Goal: Task Accomplishment & Management: Manage account settings

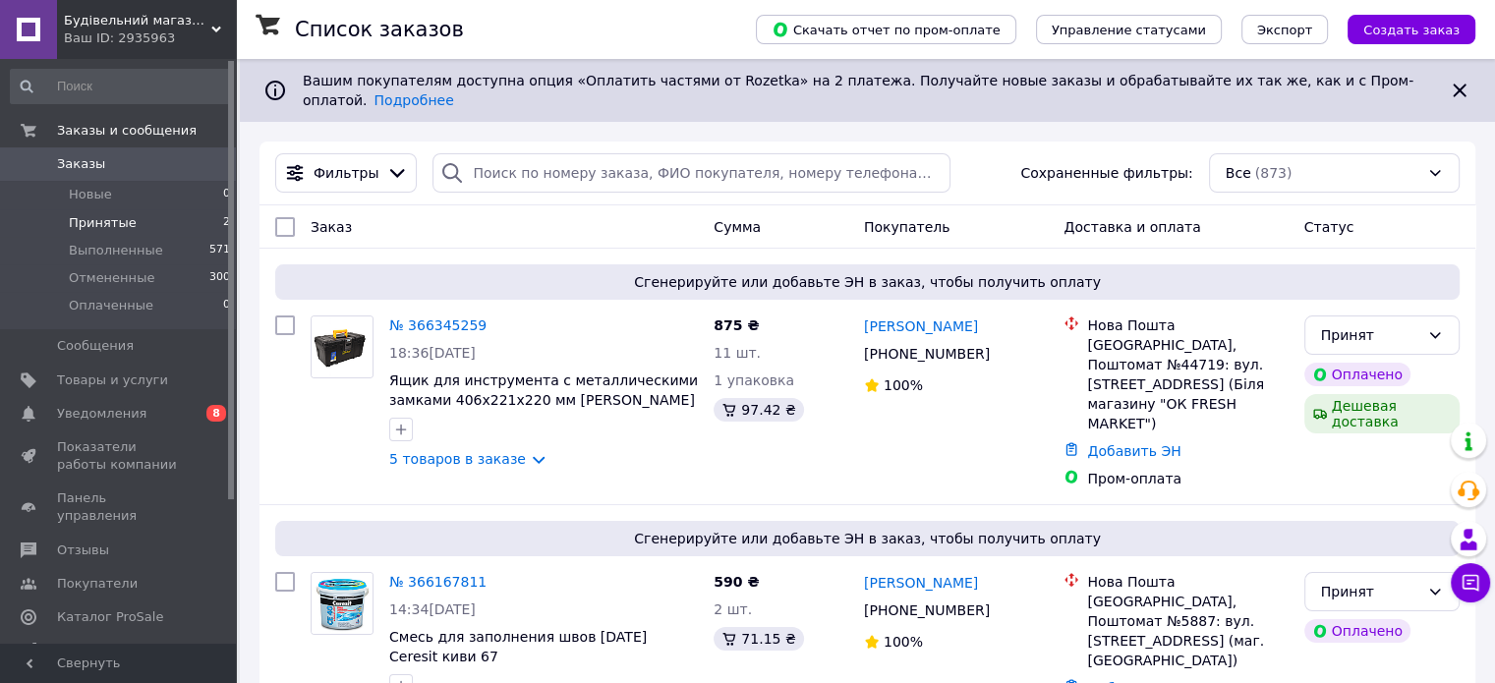
click at [114, 221] on span "Принятые" at bounding box center [103, 223] width 68 height 18
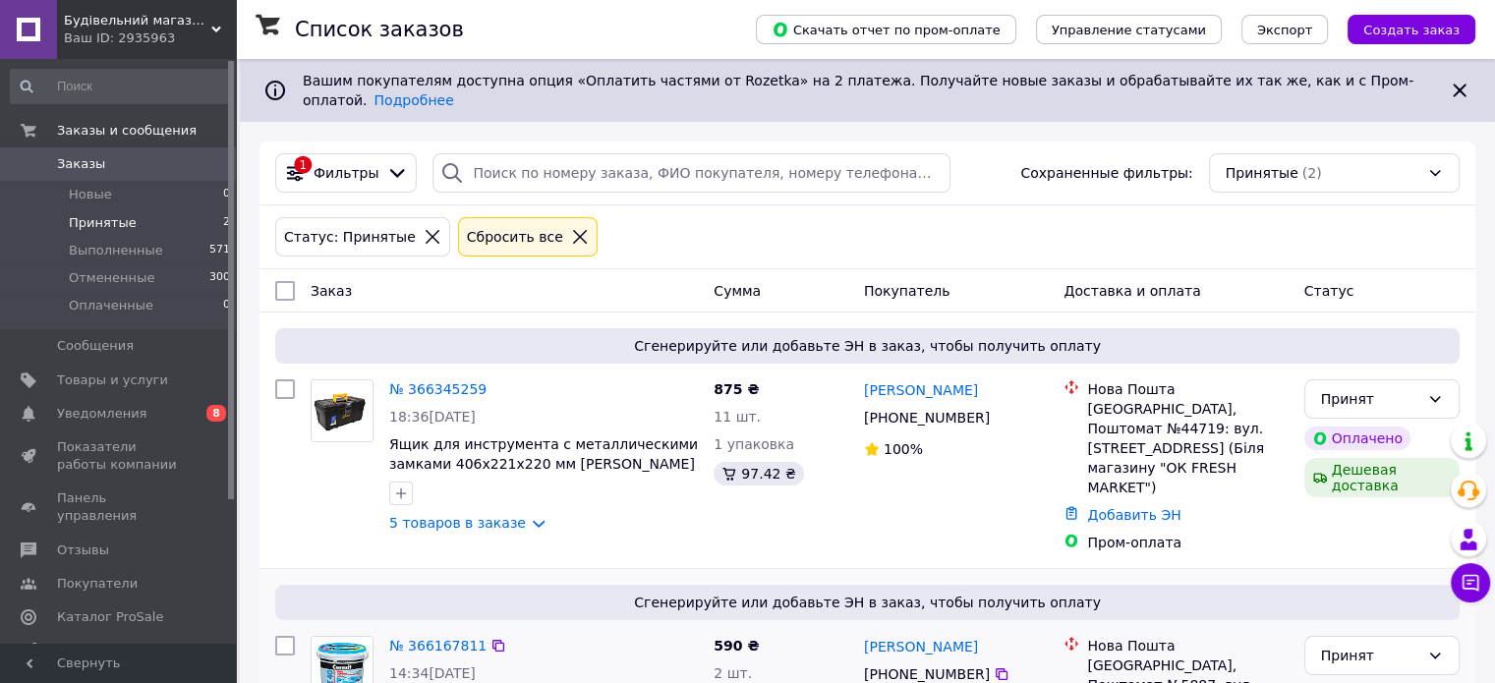
scroll to position [81, 0]
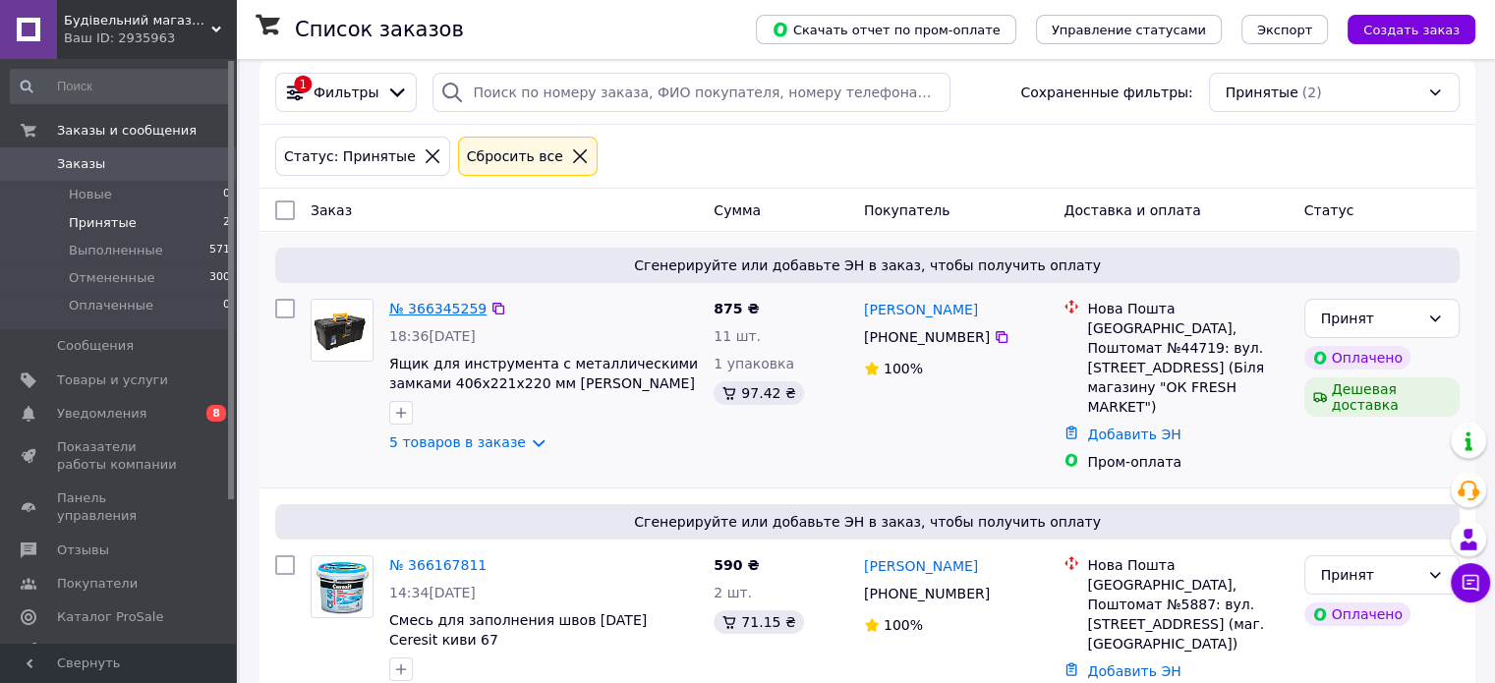
click at [444, 301] on link "№ 366345259" at bounding box center [437, 309] width 97 height 16
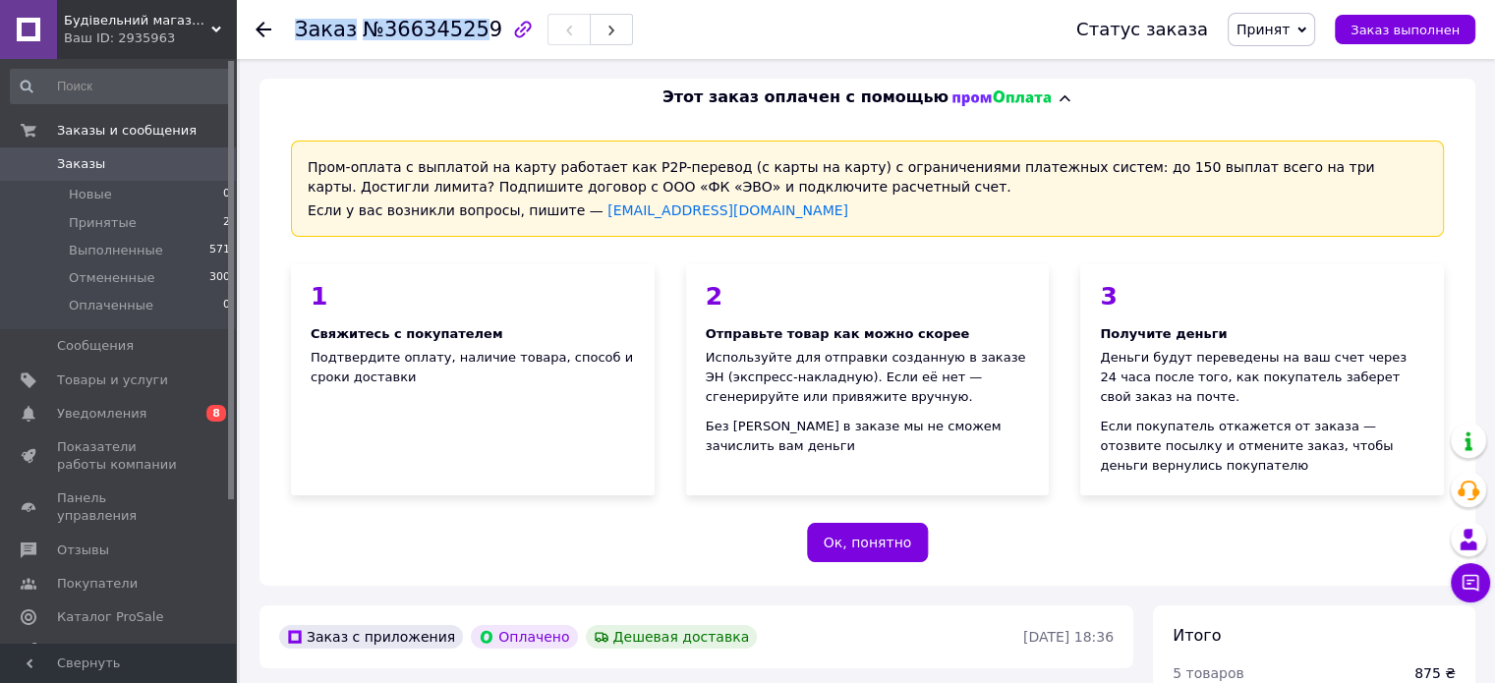
drag, startPoint x: 293, startPoint y: 30, endPoint x: 460, endPoint y: 32, distance: 167.1
click at [462, 32] on div "Заказ №366345259 Статус заказа Принят Выполнен Отменен Оплаченный Заказ выполнен" at bounding box center [866, 29] width 1220 height 59
click at [330, 42] on div "Заказ №366345259" at bounding box center [464, 29] width 338 height 33
drag, startPoint x: 289, startPoint y: 29, endPoint x: 303, endPoint y: 30, distance: 13.9
click at [303, 30] on div "Заказ №366345259 Статус заказа Принят Выполнен Отменен Оплаченный Заказ выполнен" at bounding box center [866, 29] width 1220 height 59
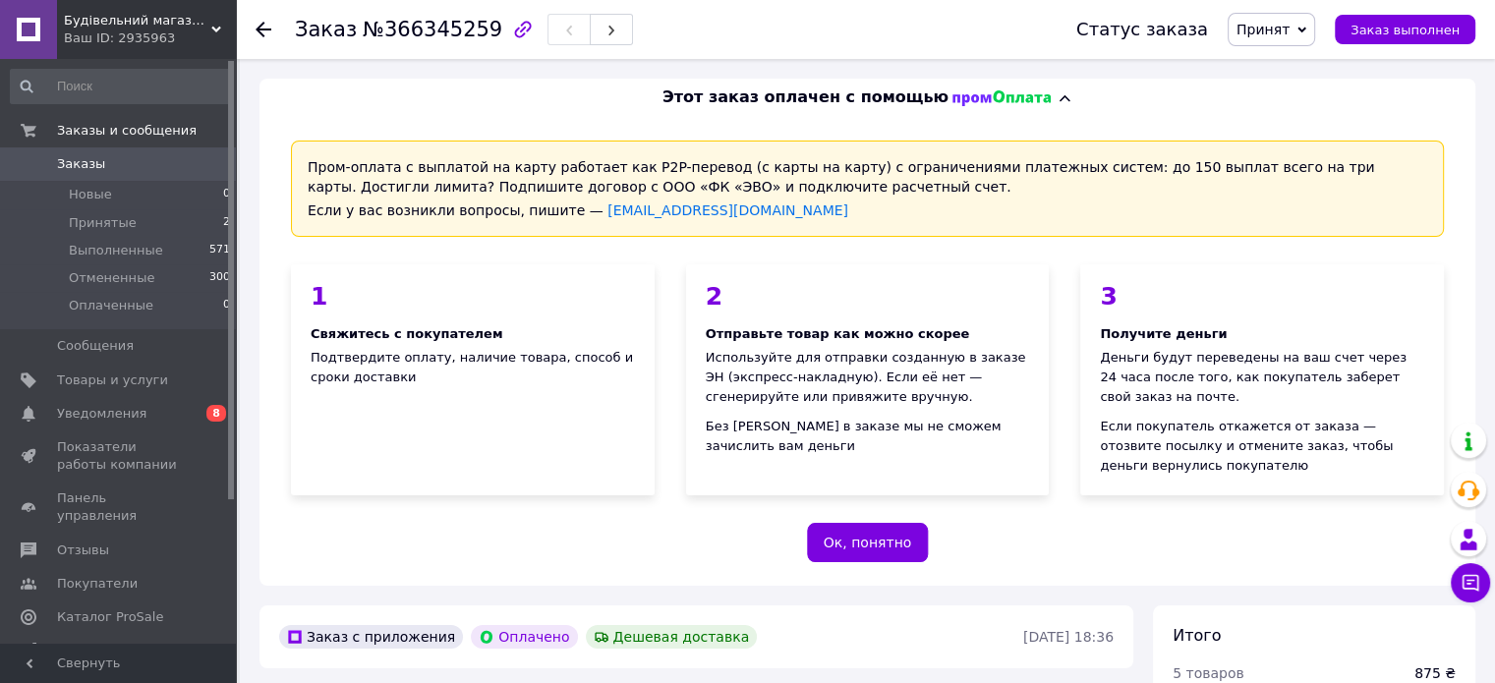
click at [299, 30] on div "Заказ №366345259 Статус заказа Принят Выполнен Отменен Оплаченный Заказ выполнен" at bounding box center [866, 29] width 1220 height 59
drag, startPoint x: 295, startPoint y: 29, endPoint x: 472, endPoint y: 19, distance: 177.3
click at [472, 19] on h1 "Заказ №366345259" at bounding box center [398, 30] width 207 height 24
copy h1 "Заказ №366345259"
drag, startPoint x: 295, startPoint y: 27, endPoint x: 474, endPoint y: 31, distance: 179.0
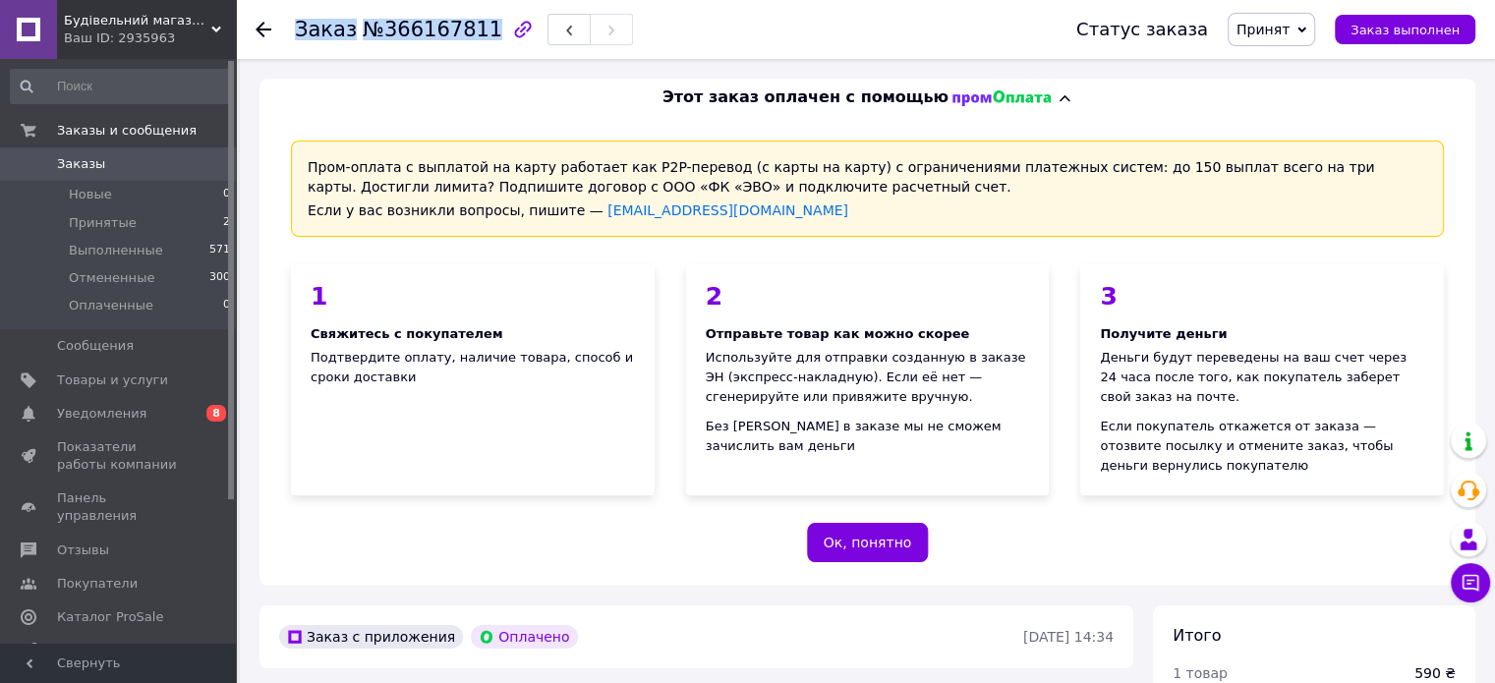
click at [474, 31] on h1 "Заказ №366167811" at bounding box center [398, 30] width 207 height 24
copy h1 "Заказ №366167811"
